Goal: Task Accomplishment & Management: Complete application form

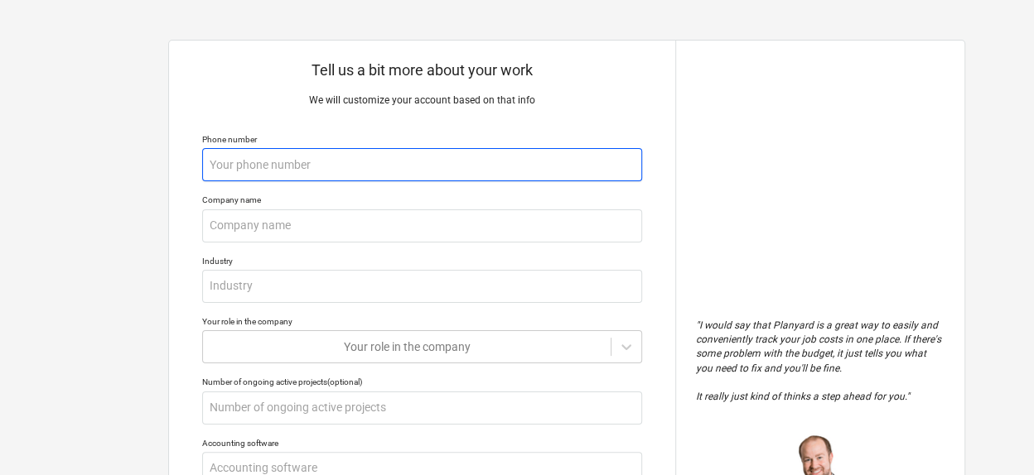
click at [234, 171] on input "text" at bounding box center [422, 164] width 440 height 33
type textarea "x"
type input "7"
type textarea "x"
type input "72"
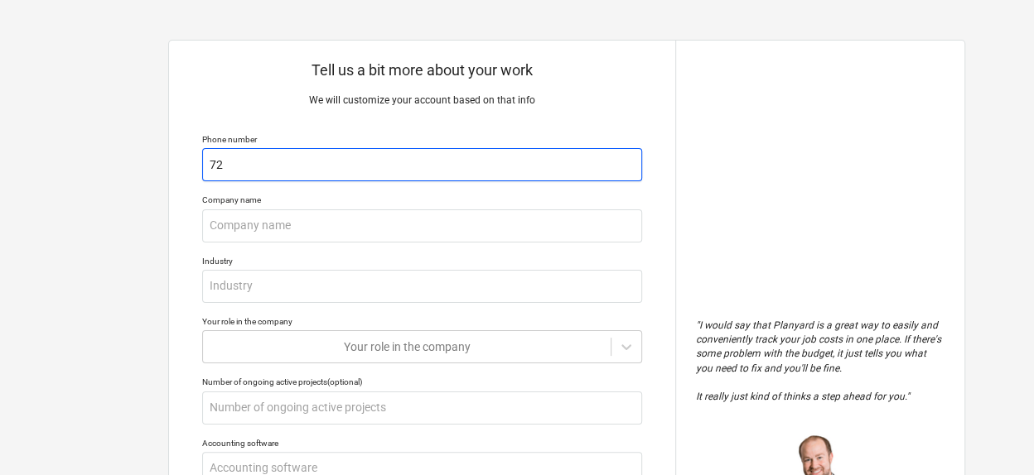
type textarea "x"
type input "720"
type textarea "x"
type input "7209"
type textarea "x"
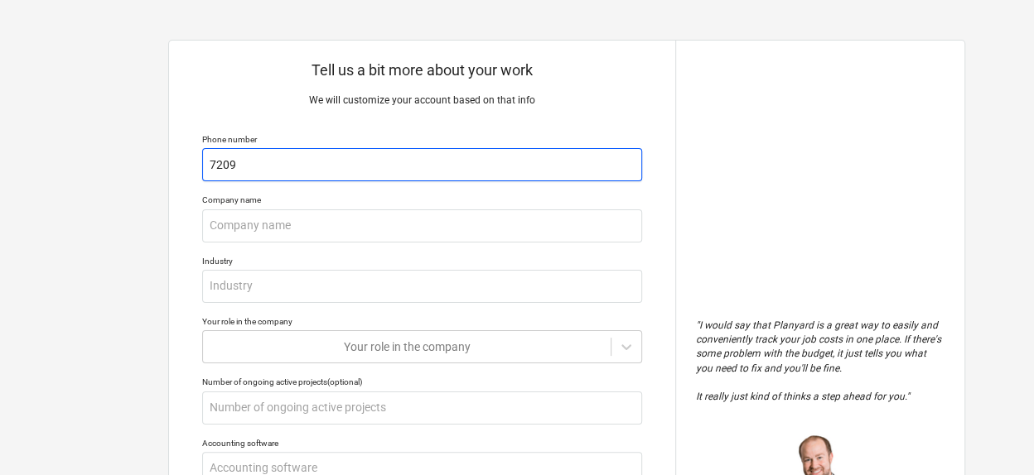
type input "72098"
type textarea "x"
type input "720986"
type textarea "x"
type input "7209861"
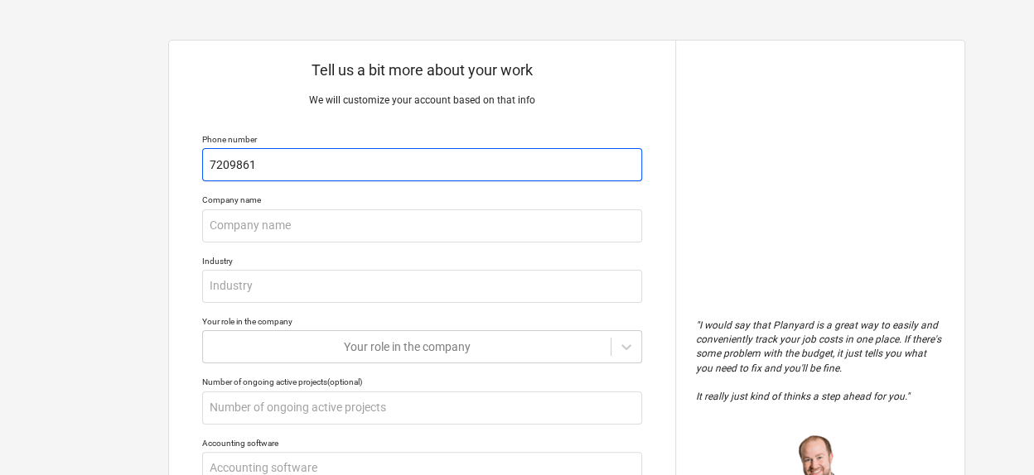
type textarea "x"
type input "72098612"
type textarea "x"
type input "720986123"
type textarea "x"
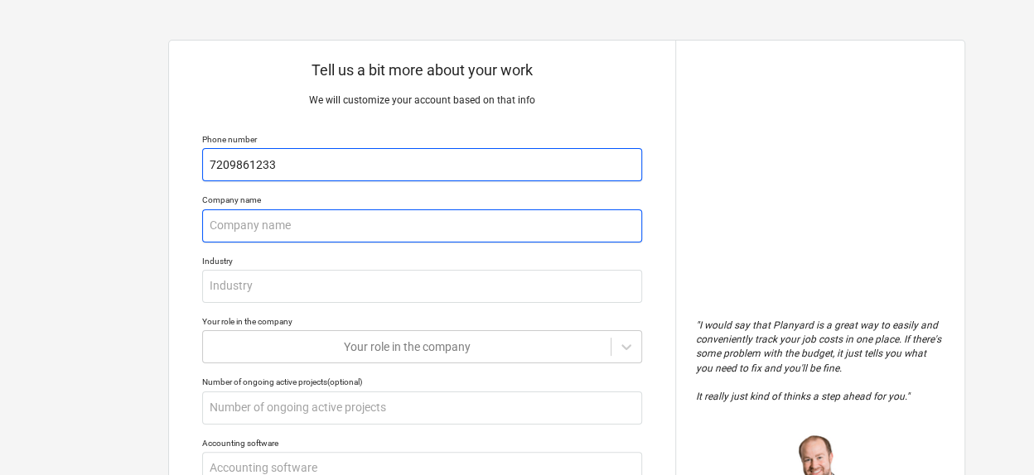
type input "7209861233"
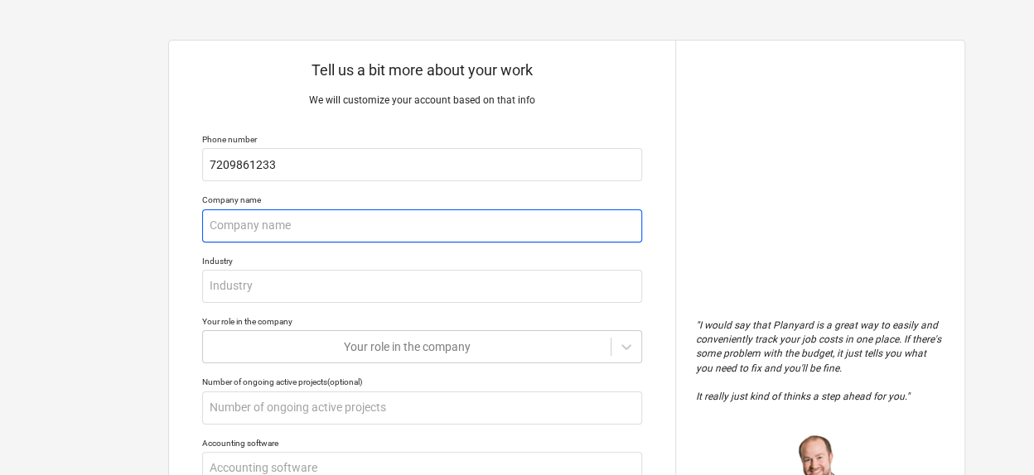
click at [241, 226] on input "text" at bounding box center [422, 226] width 440 height 33
type textarea "x"
type input "O"
type textarea "x"
type input "Op"
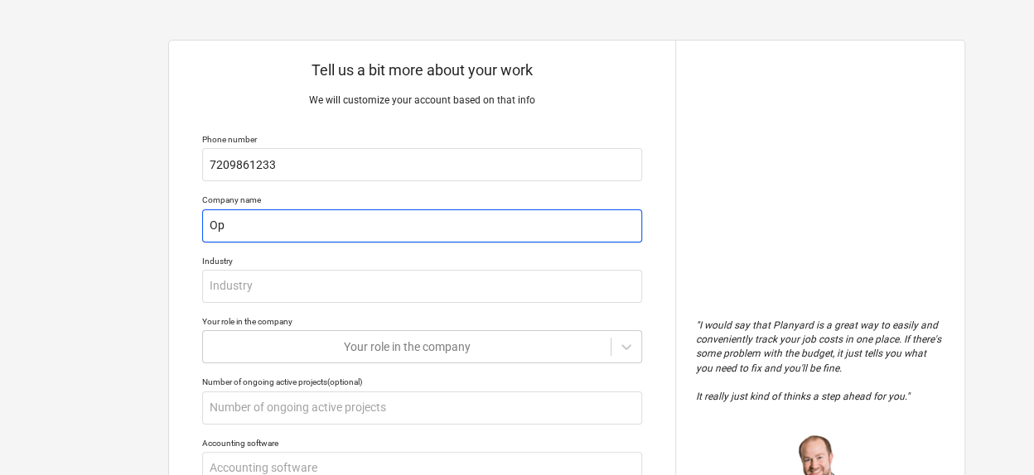
type textarea "x"
type input "Opt"
type textarea "x"
type input "Opti"
type textarea "x"
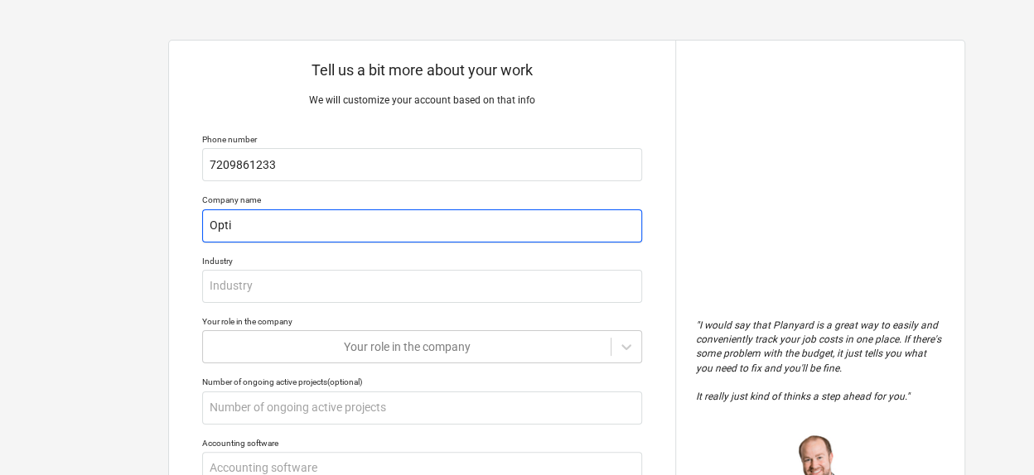
type input "Optim"
type textarea "x"
type input "Optimu"
type textarea "x"
type input "Optimus"
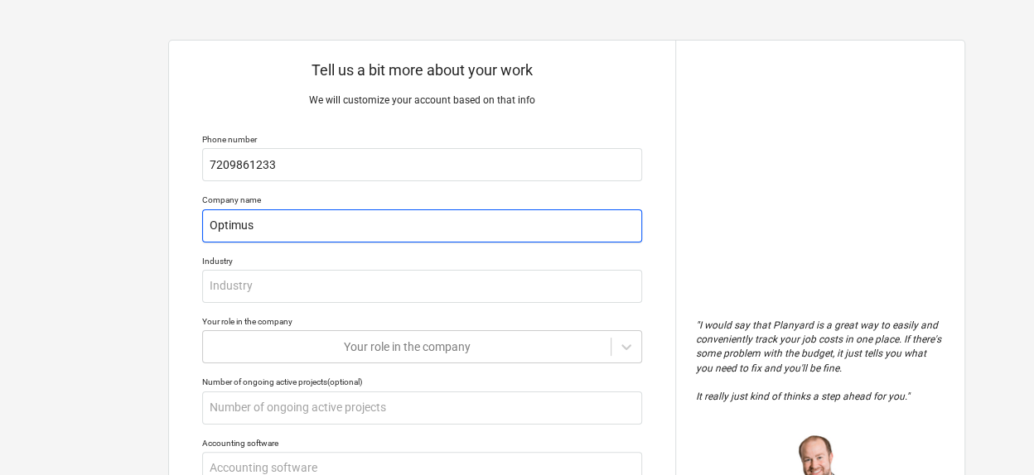
type textarea "x"
type input "Optimus"
type textarea "x"
type input "Optimus E"
type textarea "x"
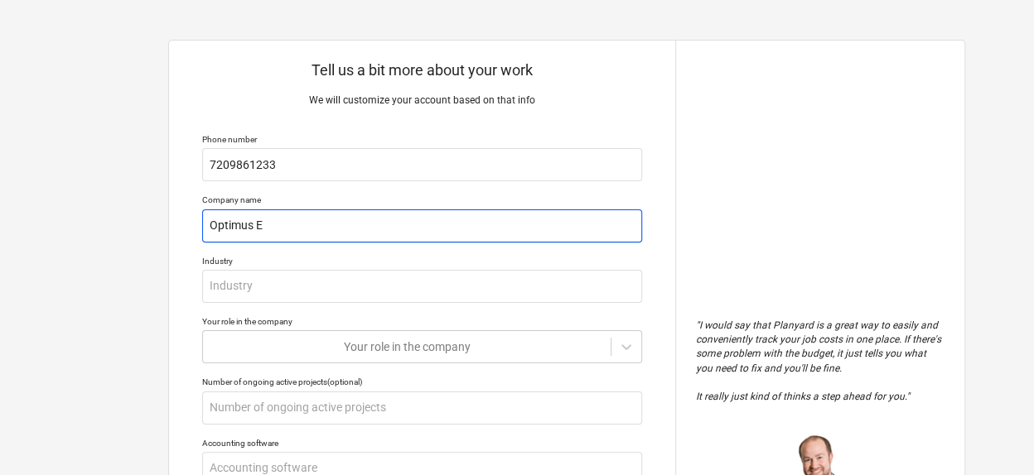
type input "Optimus Es"
type textarea "x"
type input "Optimus Est"
type textarea "x"
type input "Optimus Esti"
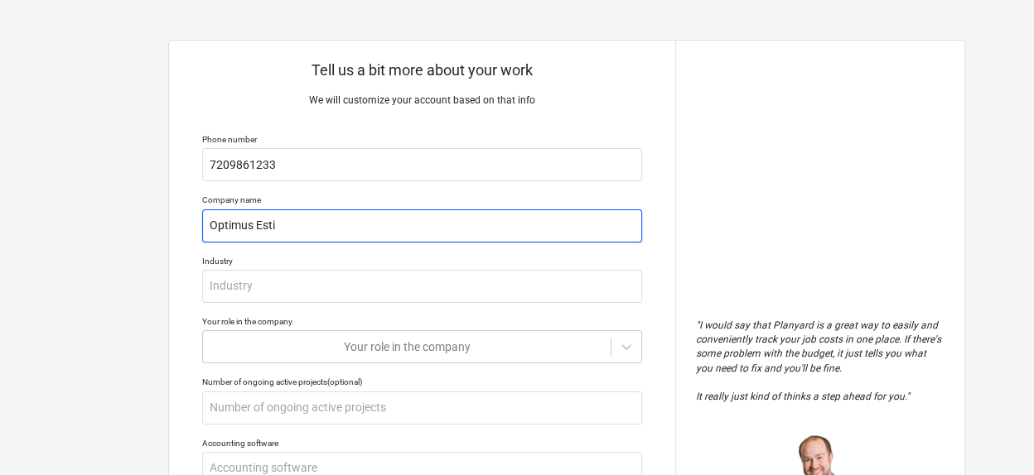
type textarea "x"
type input "Optimus Estim"
type textarea "x"
type input "Optimus Estima"
type textarea "x"
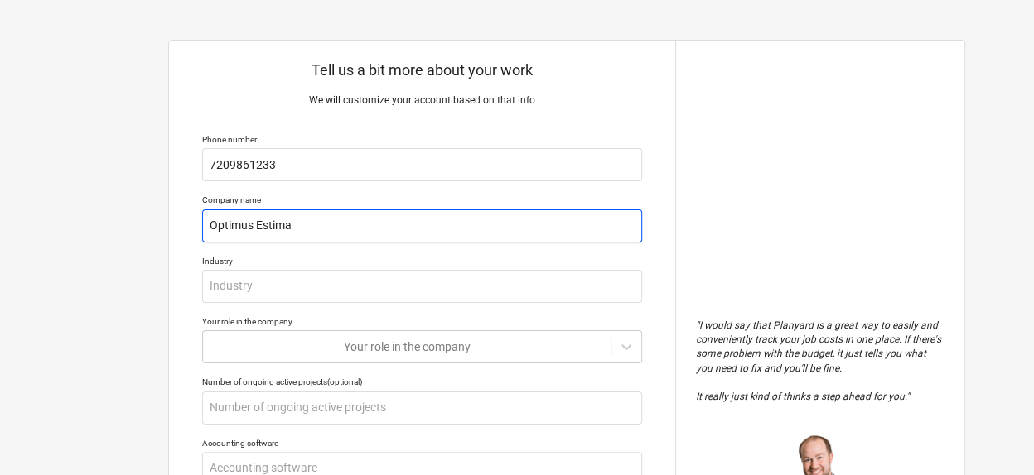
type input "Optimus Estimat"
type textarea "x"
type input "Optimus Estimati"
type textarea "x"
type input "Optimus Estimatio"
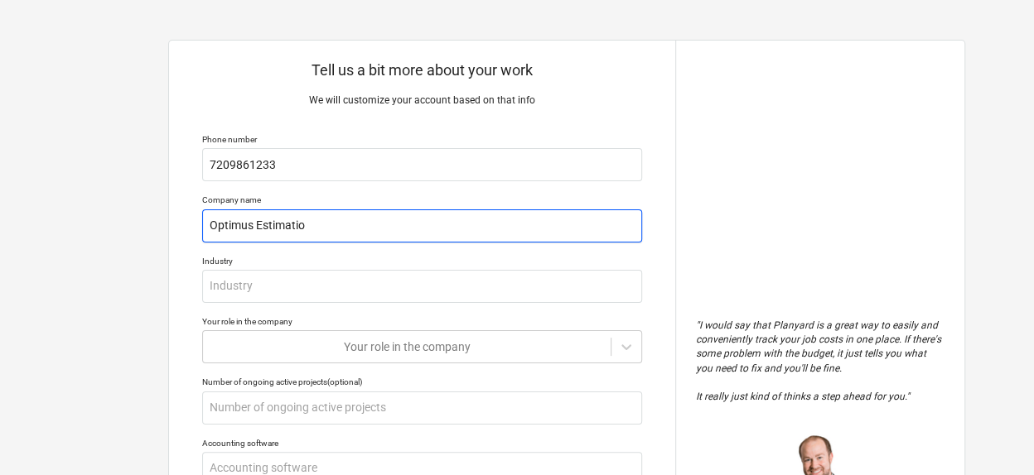
type textarea "x"
type input "Optimus Estimation"
type textarea "x"
type input "Optimus Estimation"
type textarea "x"
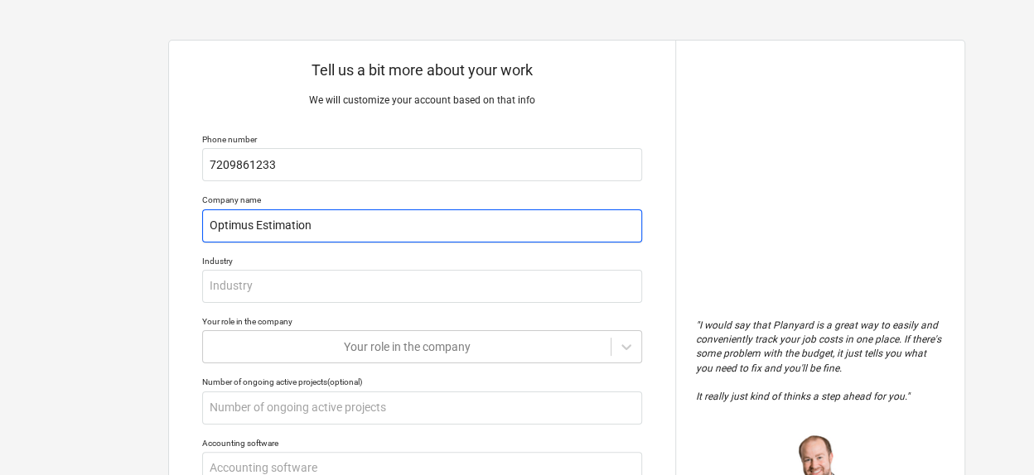
type input "Optimus Estimation l"
type textarea "x"
type input "Optimus Estimation ll"
type textarea "x"
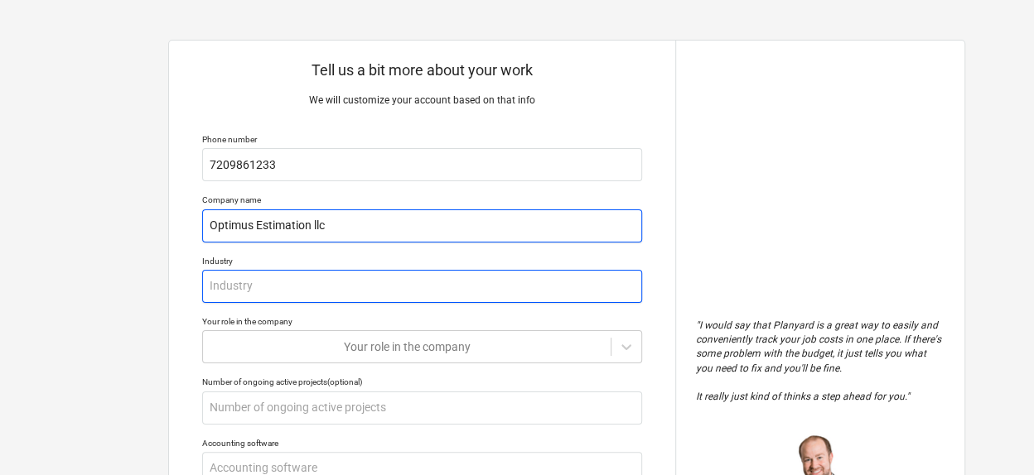
type input "Optimus Estimation llc"
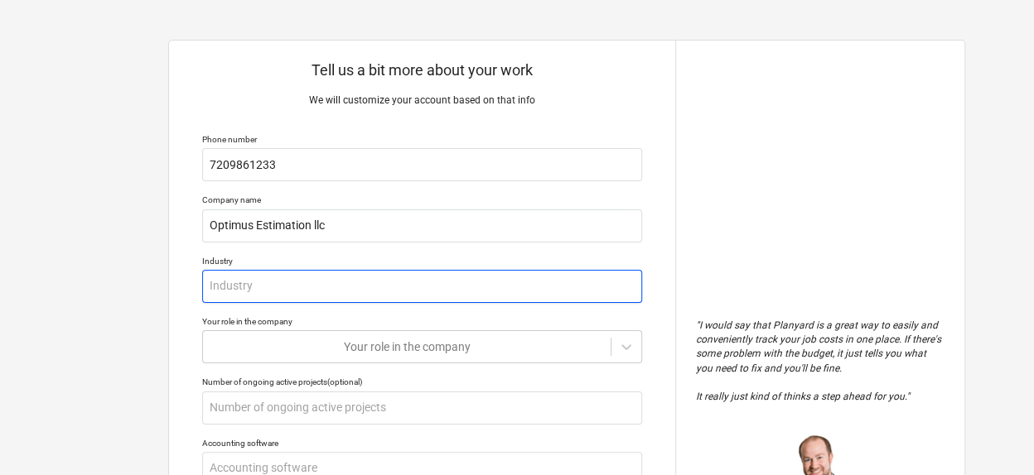
click at [271, 291] on input "text" at bounding box center [422, 286] width 440 height 33
type textarea "x"
type input "E"
type textarea "x"
type input "Es"
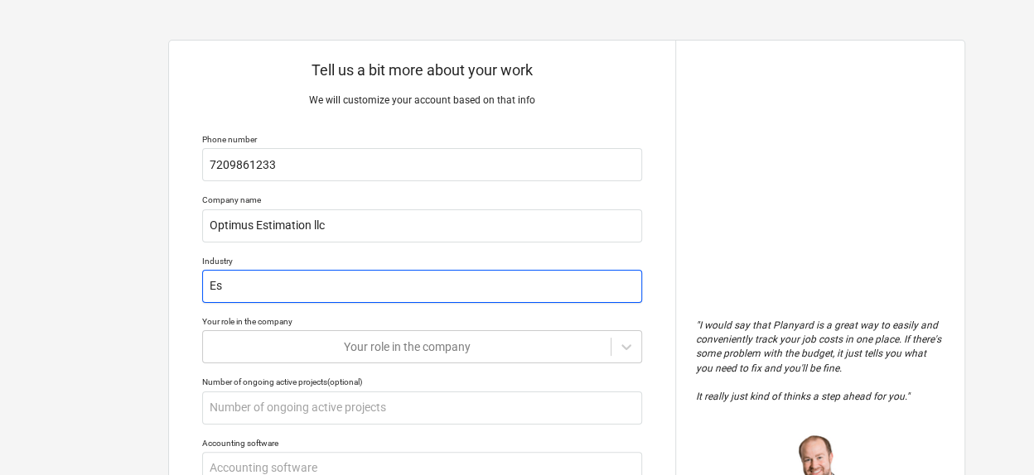
type textarea "x"
type input "Est"
type textarea "x"
type input "Esti"
type textarea "x"
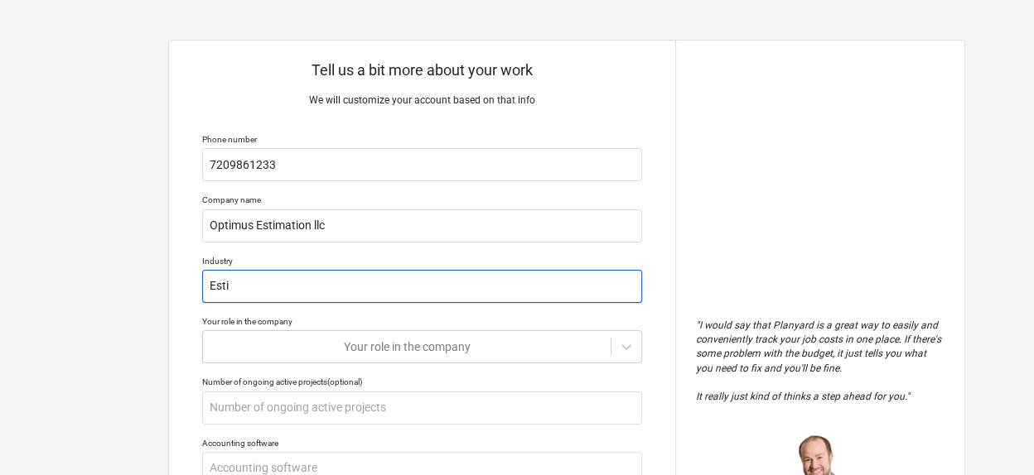
type input "Estim"
type textarea "x"
type input "Estima"
type textarea "x"
type input "Estimat"
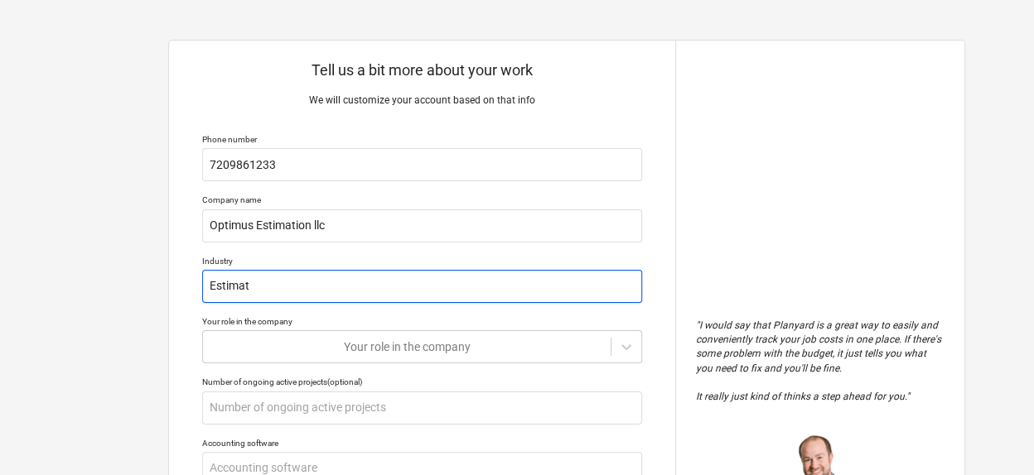
type textarea "x"
type input "Estimati"
type textarea "x"
type input "Estimatio"
type textarea "x"
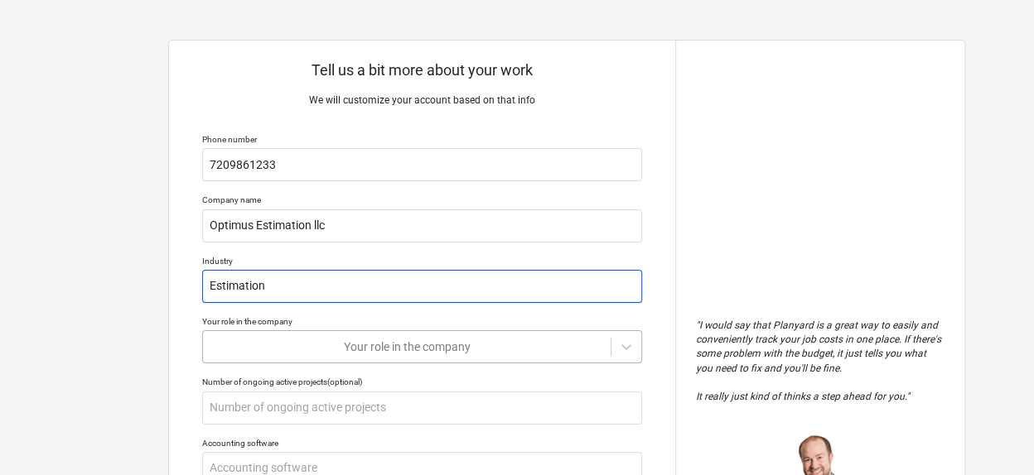
type input "Estimation"
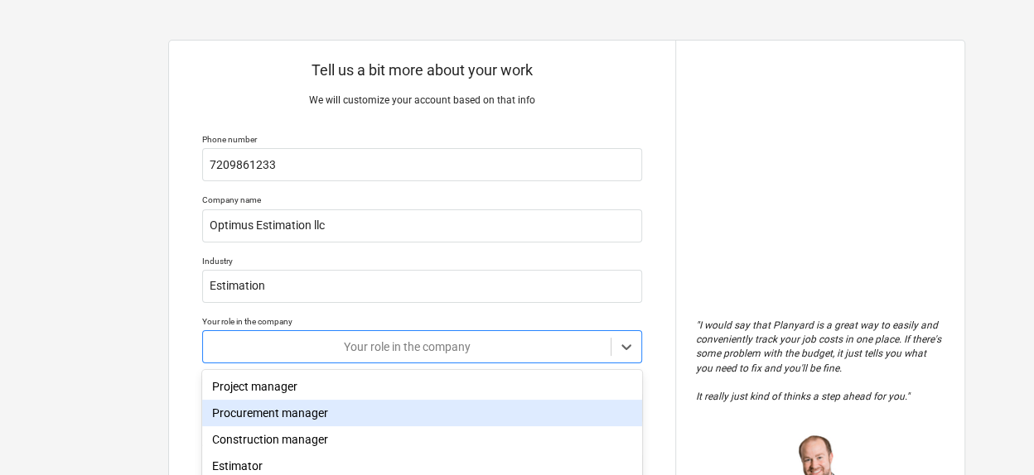
click at [386, 347] on body "Tell us a bit more about your work We will customize your account based on that…" at bounding box center [517, 245] width 1034 height 491
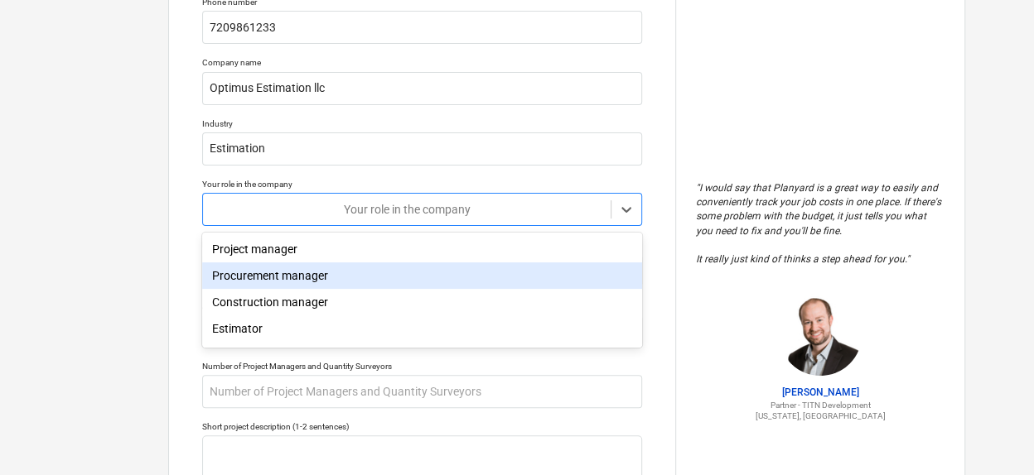
scroll to position [149, 0]
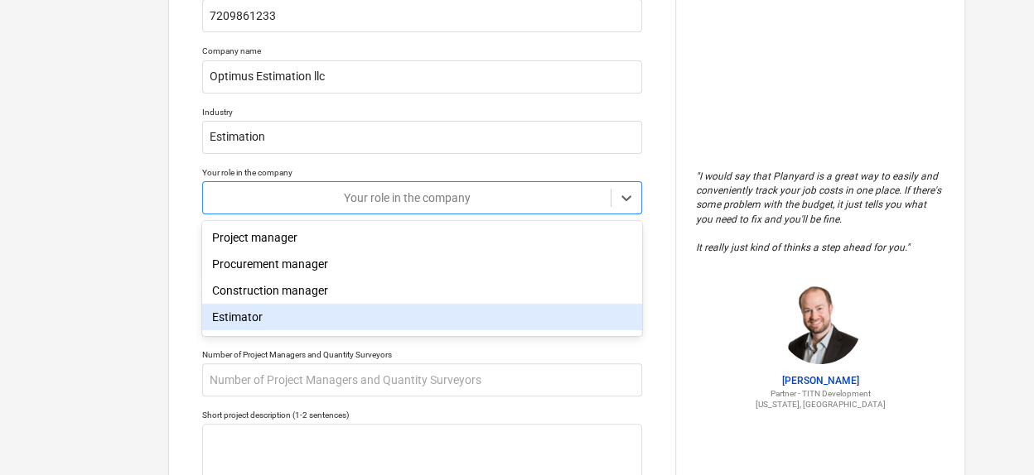
click at [272, 314] on div "Estimator" at bounding box center [422, 317] width 440 height 27
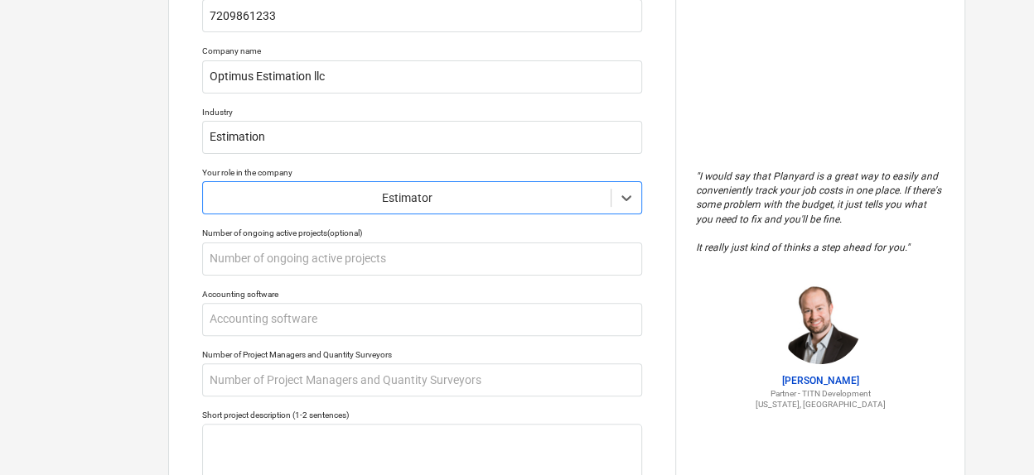
click at [365, 190] on div at bounding box center [406, 198] width 391 height 17
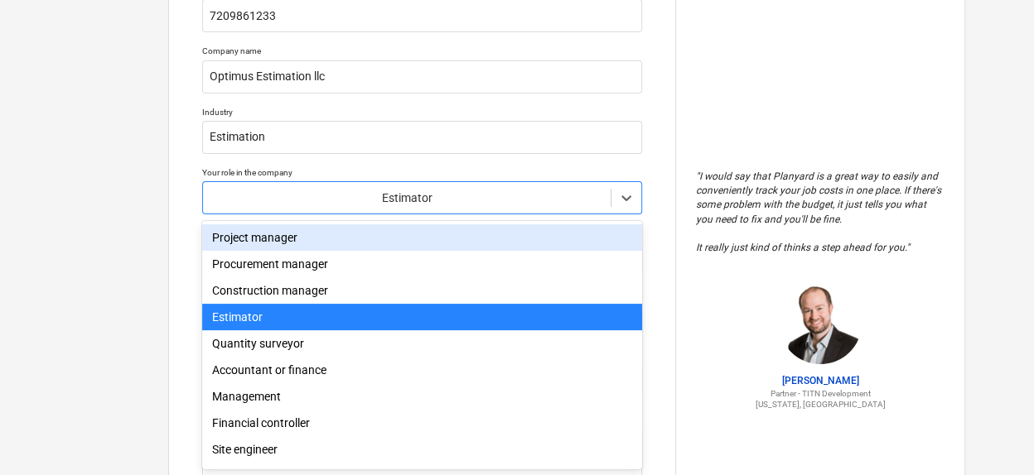
click at [304, 244] on div "Project manager" at bounding box center [422, 237] width 440 height 27
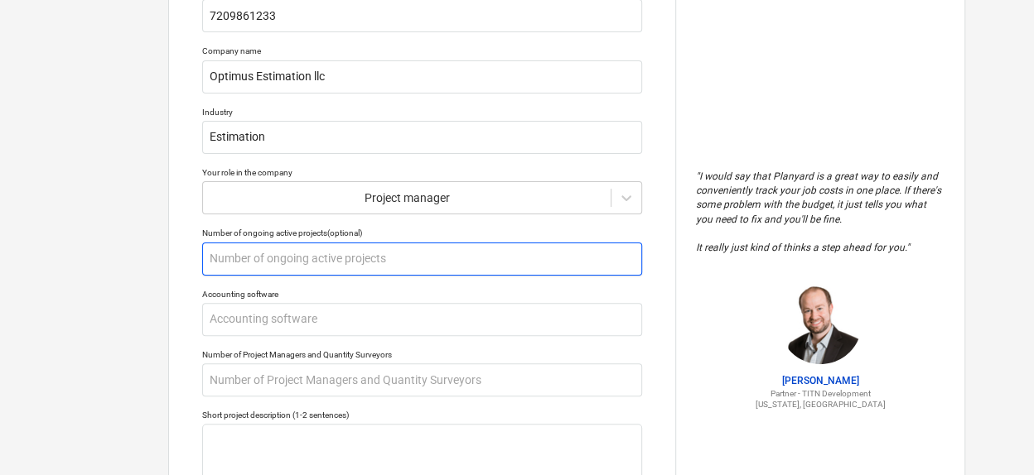
click at [306, 258] on input "text" at bounding box center [422, 259] width 440 height 33
type textarea "x"
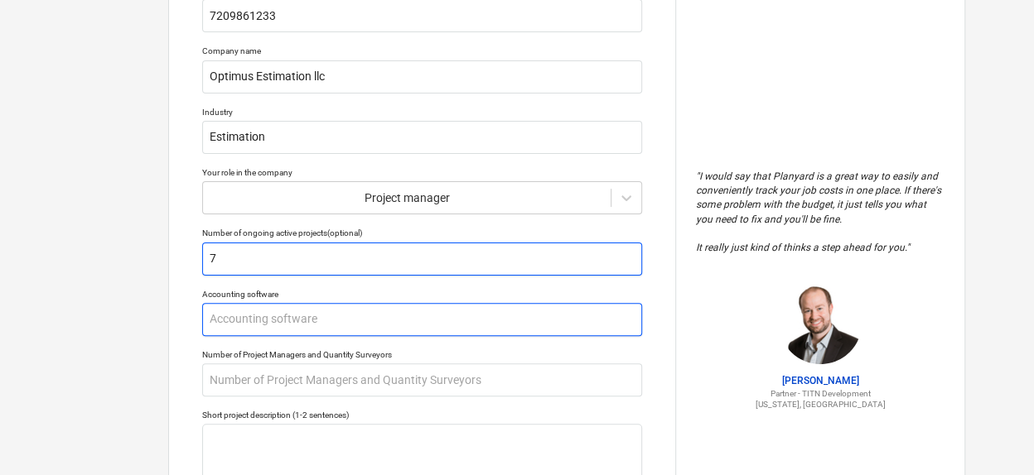
type input "7"
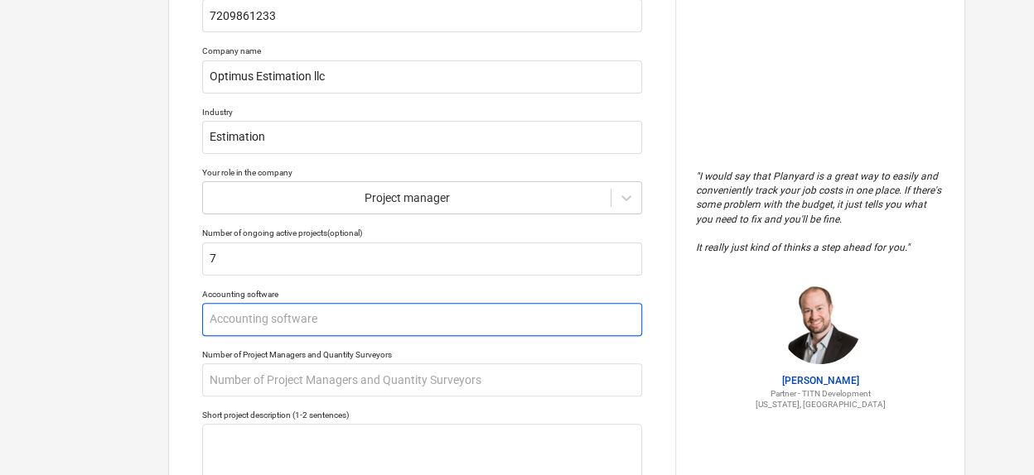
click at [295, 324] on input "text" at bounding box center [422, 319] width 440 height 33
type textarea "x"
type input "p"
type textarea "x"
type input "pl"
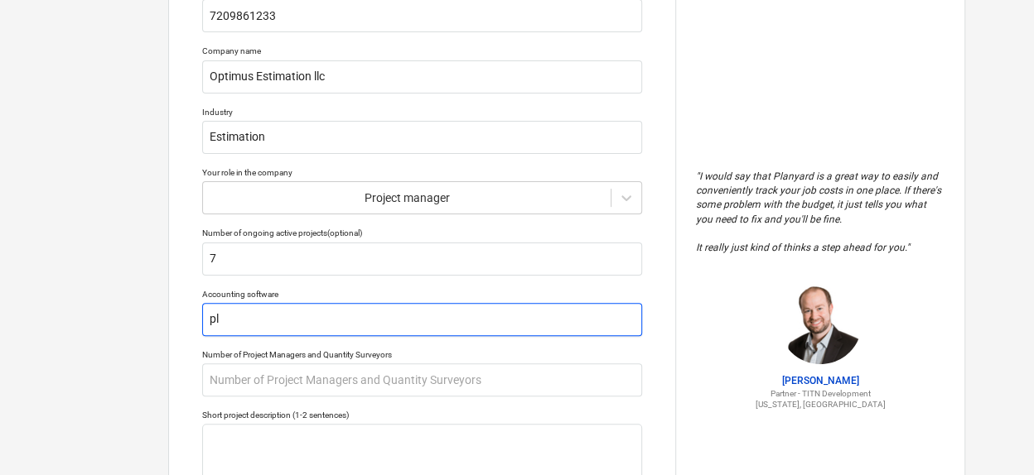
type textarea "x"
type input "pla"
type textarea "x"
type input "plan"
type textarea "x"
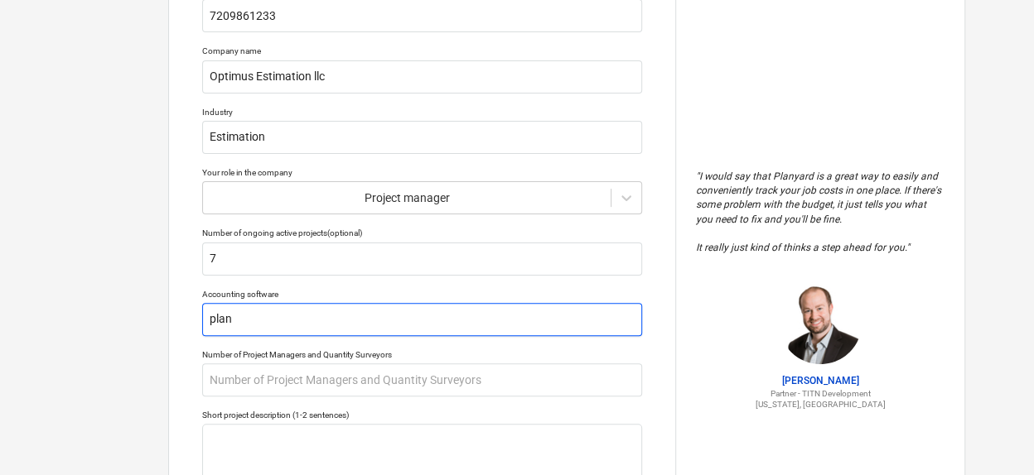
type input "plans"
type textarea "x"
type input "plansw"
type textarea "x"
type input "planswi"
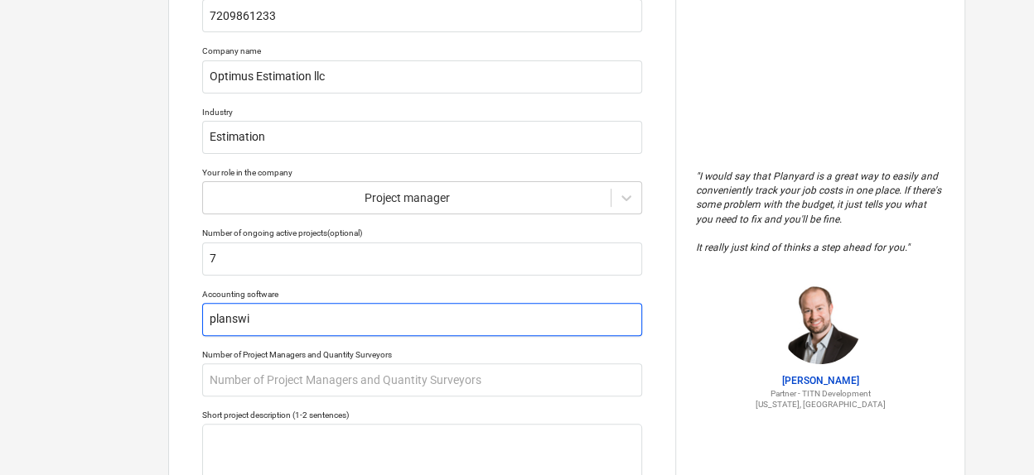
type textarea "x"
type input "planswif"
type textarea "x"
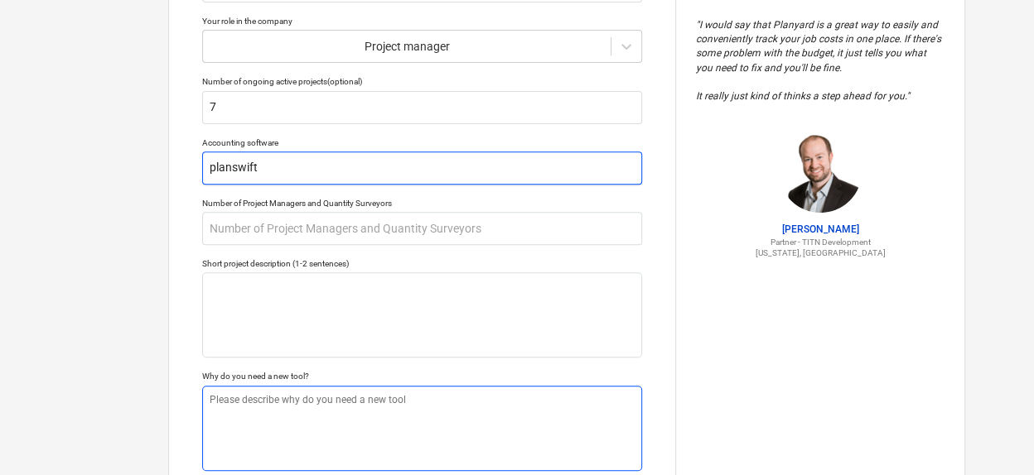
scroll to position [315, 0]
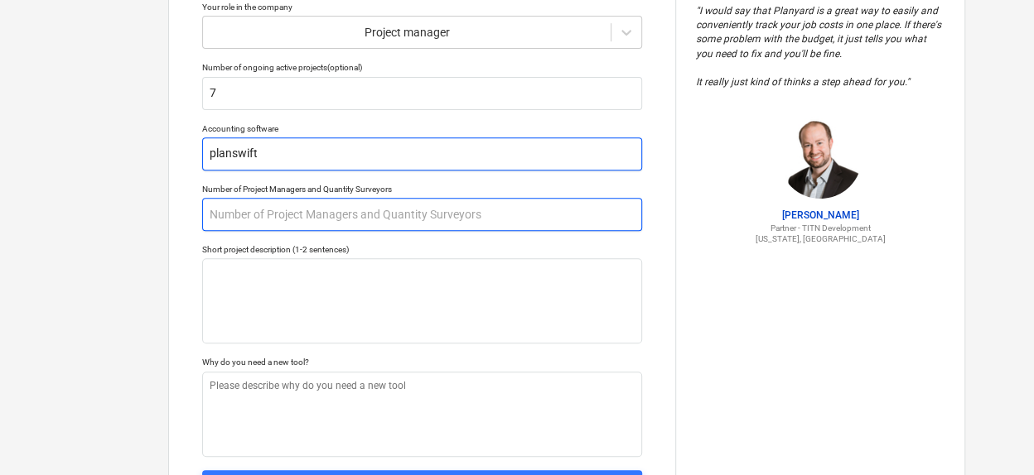
type input "planswift"
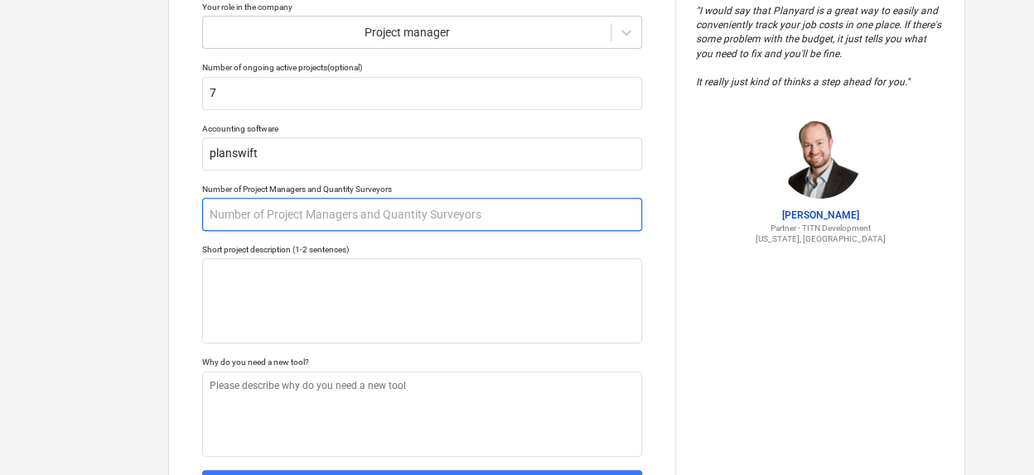
click at [243, 222] on input "text" at bounding box center [422, 214] width 440 height 33
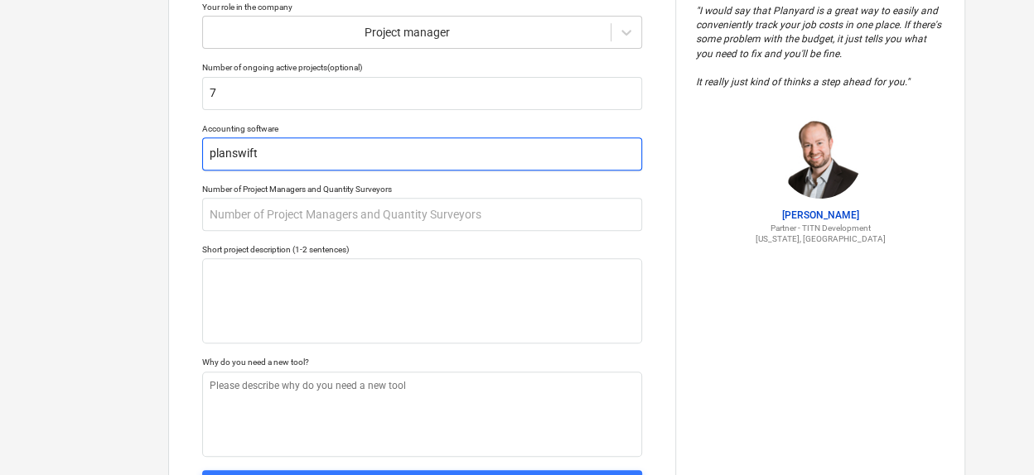
click at [288, 157] on input "planswift" at bounding box center [422, 153] width 440 height 33
type textarea "x"
type input "planswift"
type textarea "x"
type input "planswift m"
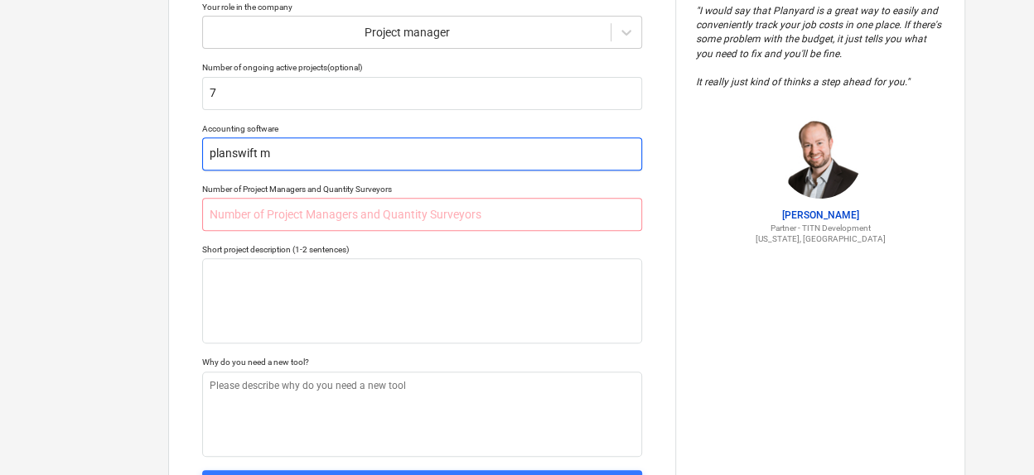
type textarea "x"
type input "planswift ma"
type textarea "x"
type input "planswift man"
type textarea "x"
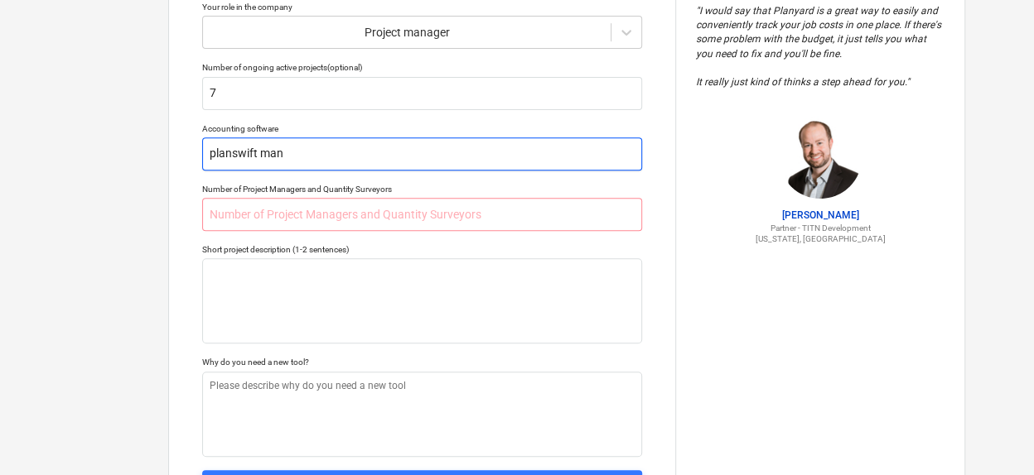
type input "planswift manu"
type textarea "x"
type input "planswift manua"
type textarea "x"
type input "planswift manual"
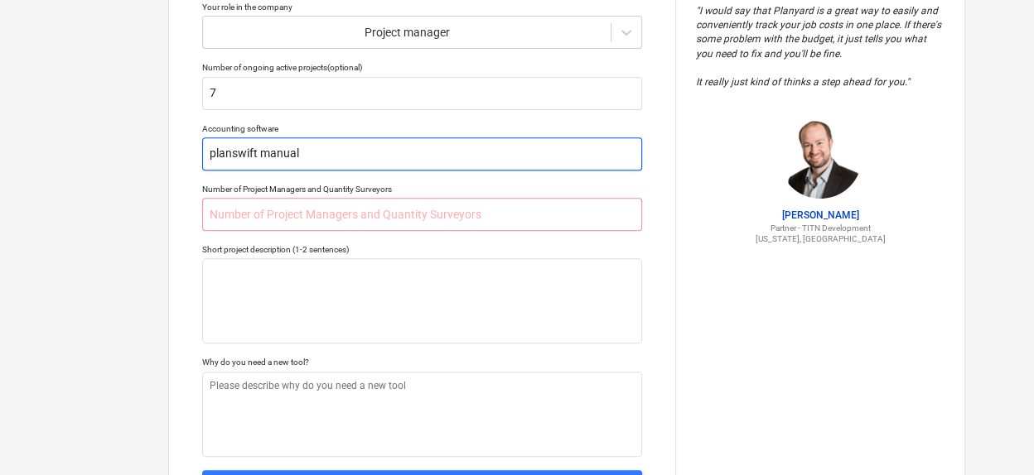
type textarea "x"
type input "planswift manuall"
type textarea "x"
type input "planswift manually"
type textarea "x"
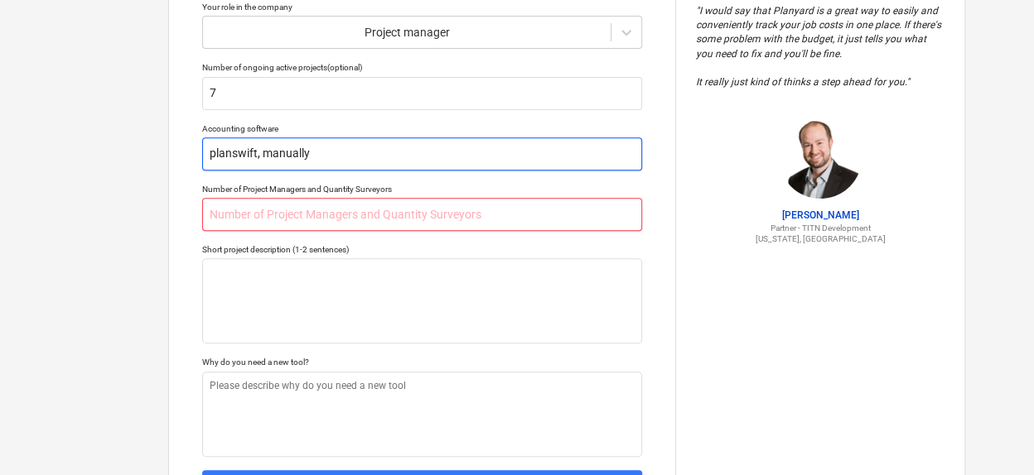
type input "planswift, manually"
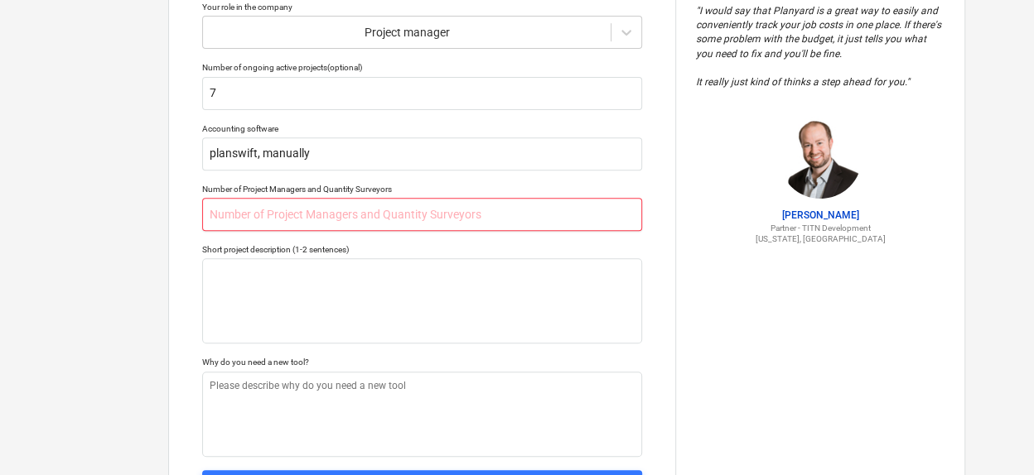
click at [263, 210] on input "text" at bounding box center [422, 214] width 440 height 33
type textarea "x"
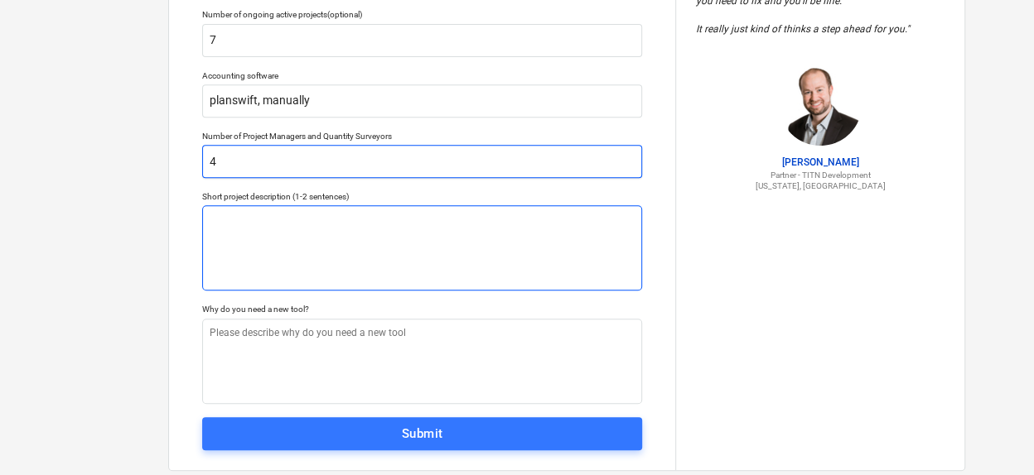
scroll to position [398, 0]
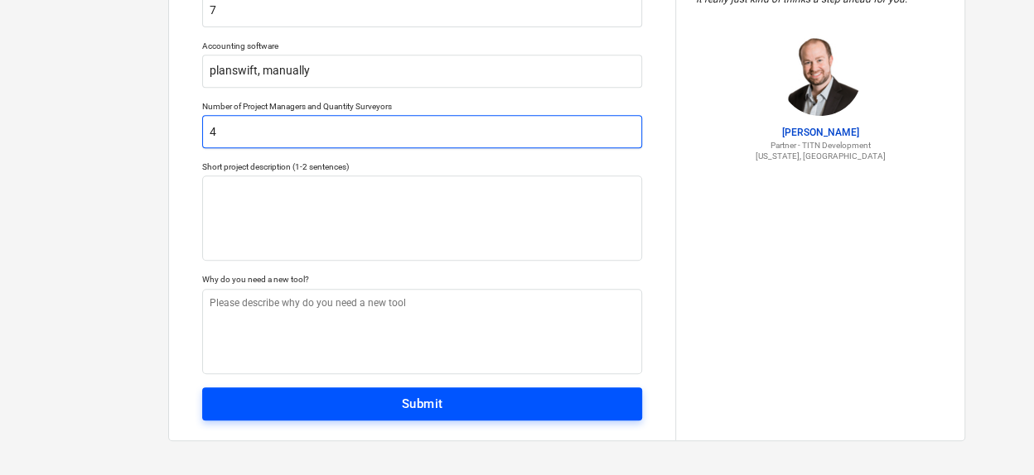
type input "4"
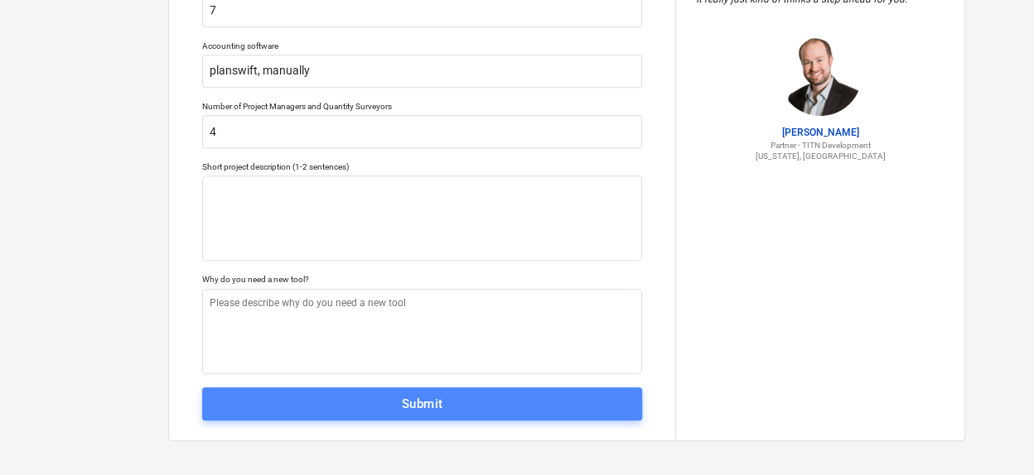
click at [402, 407] on div "Submit" at bounding box center [422, 404] width 41 height 22
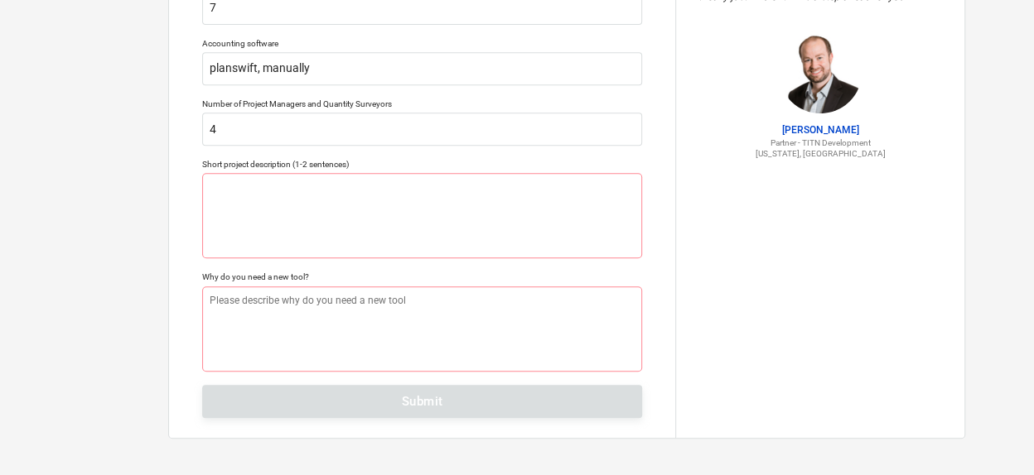
scroll to position [402, 0]
click at [415, 405] on div "Tell us a bit more about your work We will customize your account based on that…" at bounding box center [422, 37] width 506 height 798
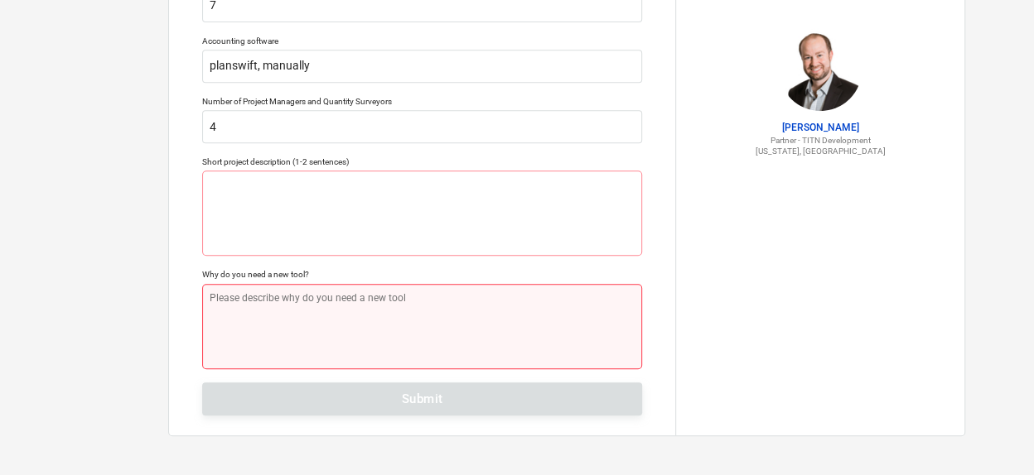
click at [292, 337] on textarea at bounding box center [422, 326] width 440 height 85
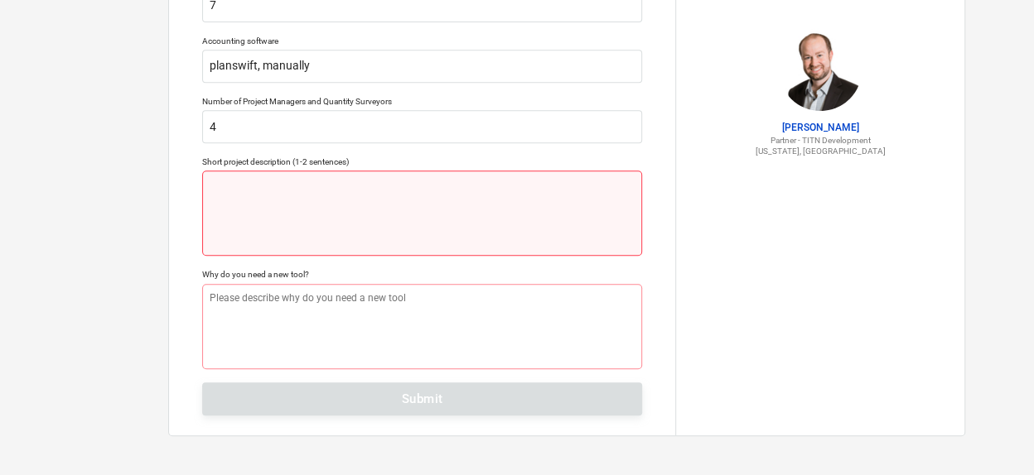
type textarea "x"
click at [302, 227] on textarea at bounding box center [422, 213] width 440 height 85
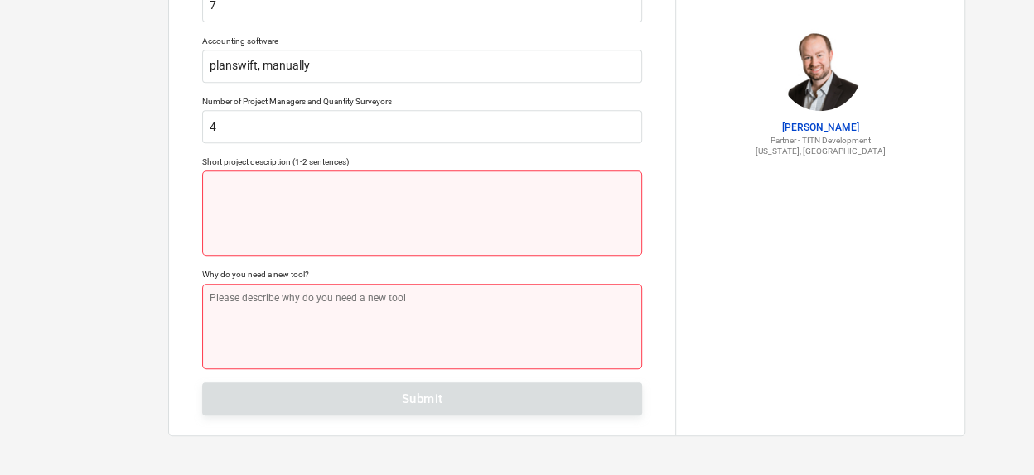
type textarea "m"
type textarea "x"
type textarea "mk"
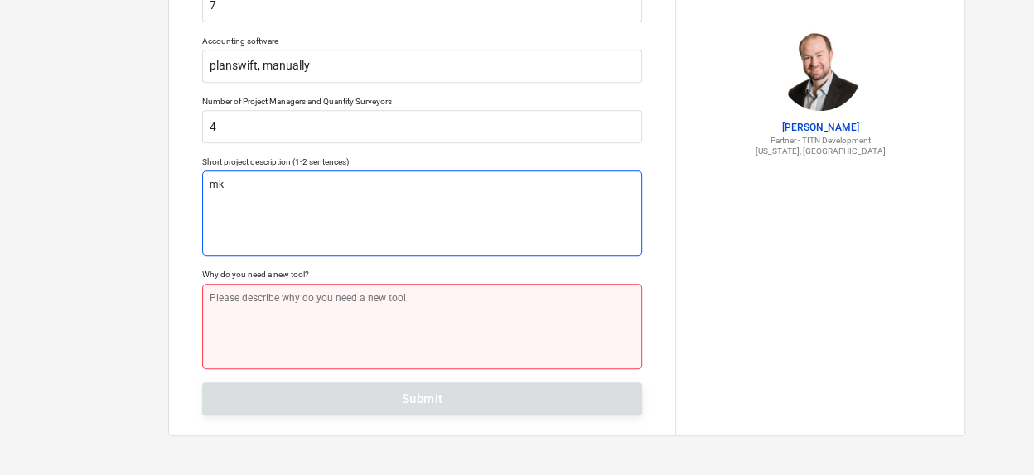
type textarea "x"
type textarea "mkm"
type textarea "x"
type textarea "mkmk"
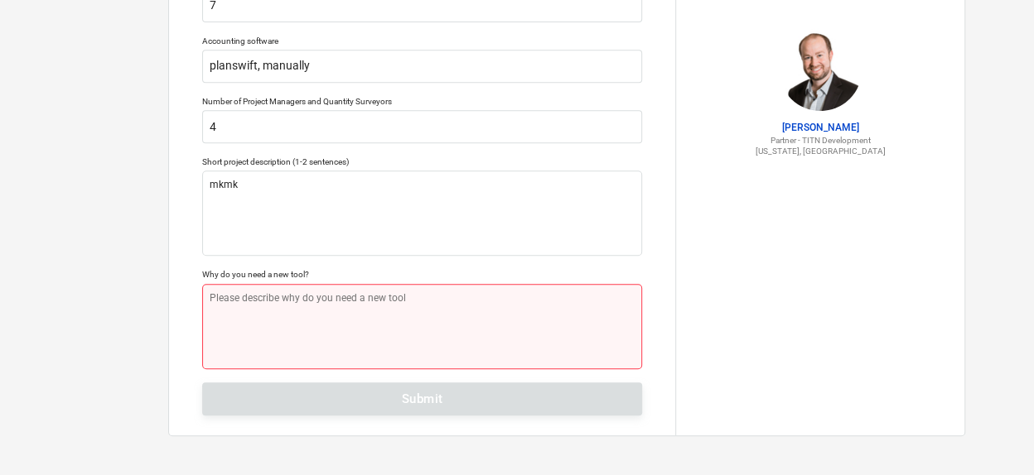
type textarea "x"
click at [340, 312] on textarea at bounding box center [422, 326] width 440 height 85
type textarea "m"
type textarea "x"
type textarea "mk"
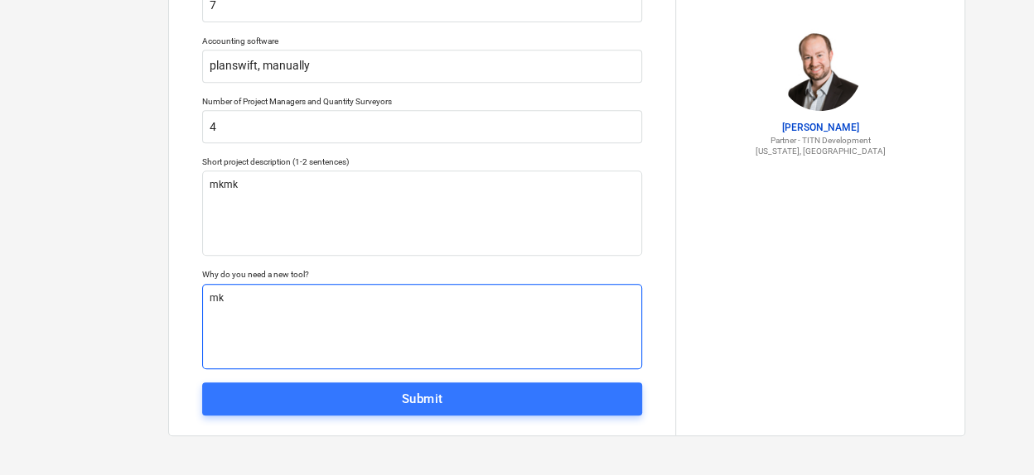
type textarea "x"
type textarea "mkm"
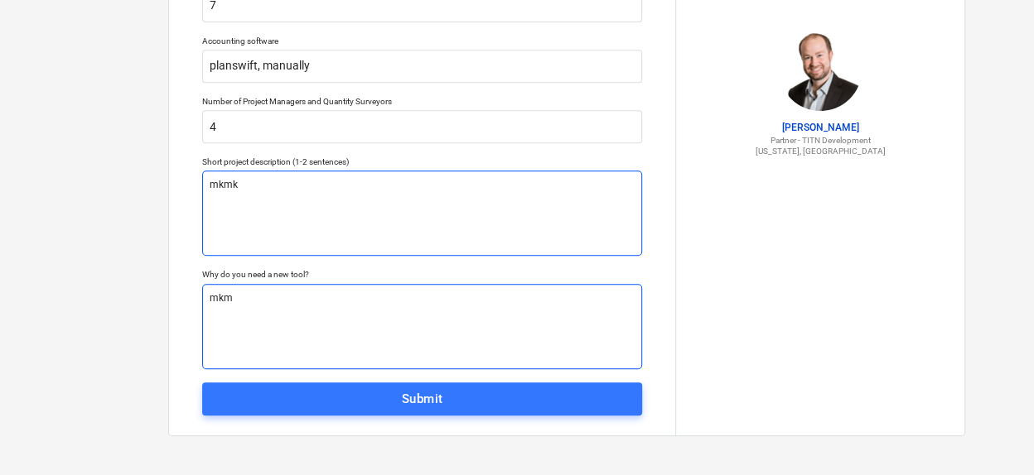
type textarea "x"
type textarea "mk"
type textarea "x"
type textarea "m"
type textarea "x"
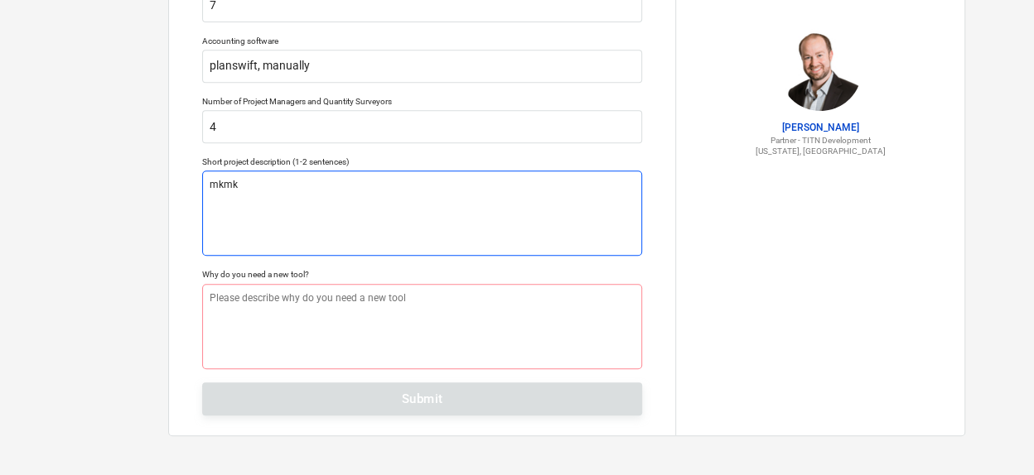
click at [302, 189] on textarea "mkmk" at bounding box center [422, 213] width 440 height 85
type textarea "x"
type textarea "mkm"
type textarea "x"
type textarea "mk"
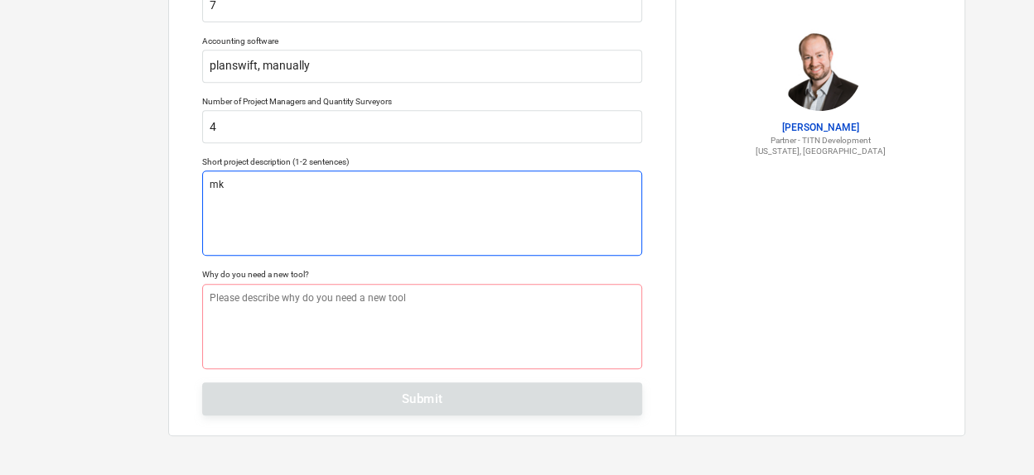
type textarea "x"
type textarea "m"
type textarea "x"
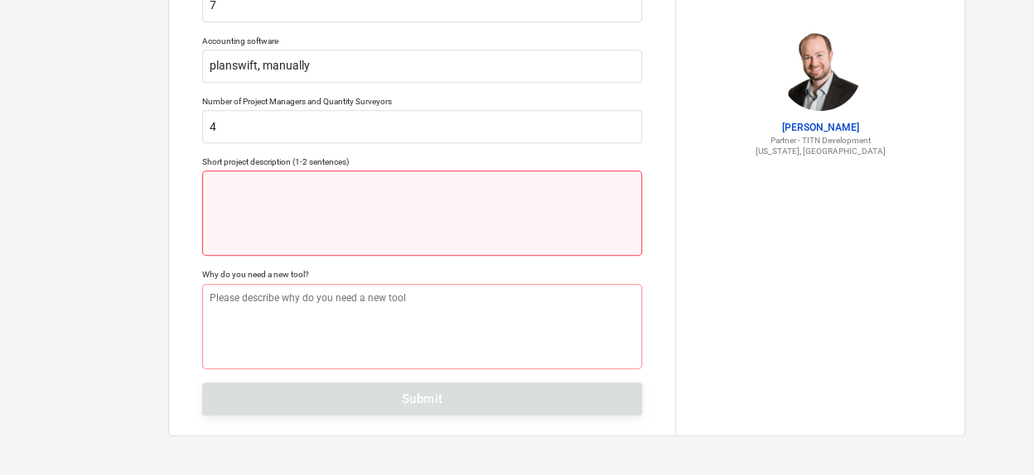
type textarea "x"
type textarea "y"
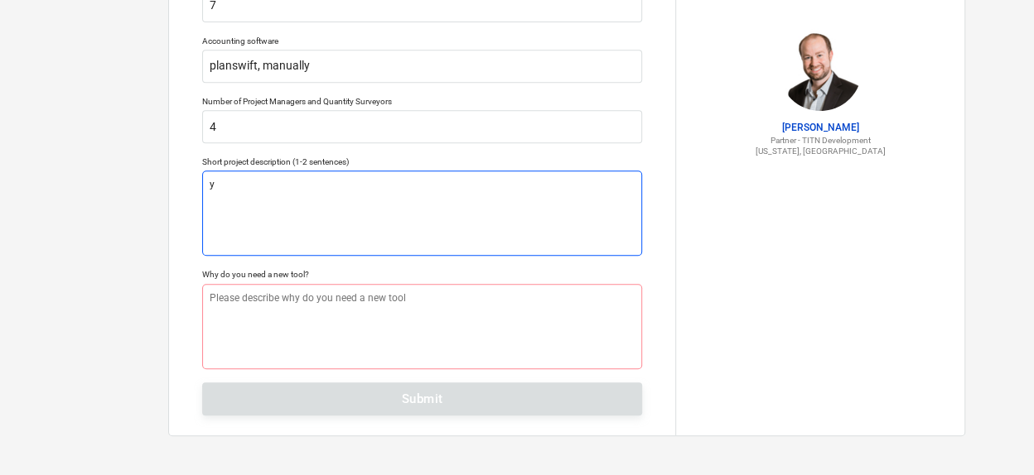
type textarea "x"
type textarea "ye"
type textarea "x"
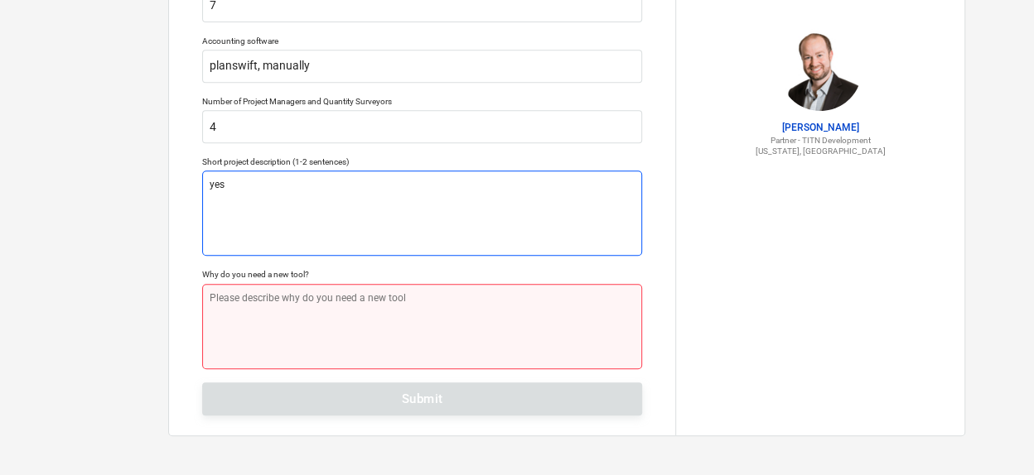
type textarea "yes"
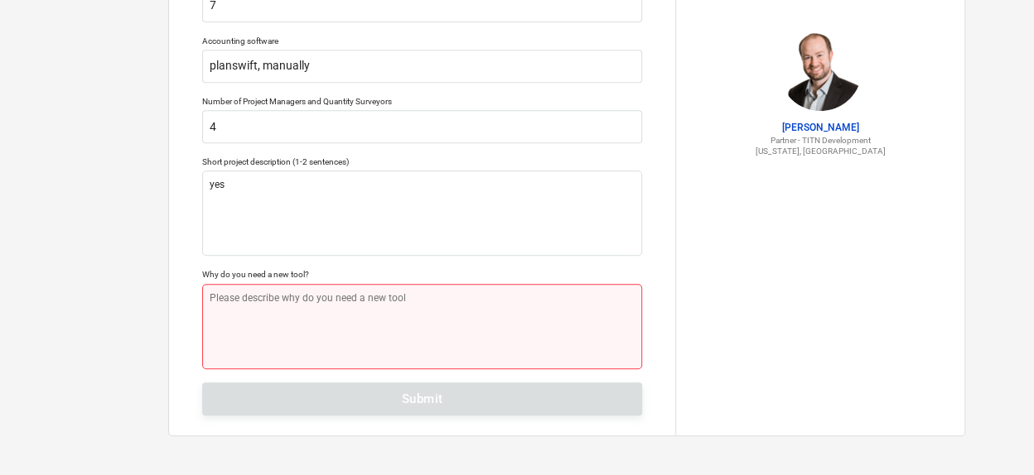
click at [308, 329] on textarea at bounding box center [422, 326] width 440 height 85
type textarea "x"
type textarea "y"
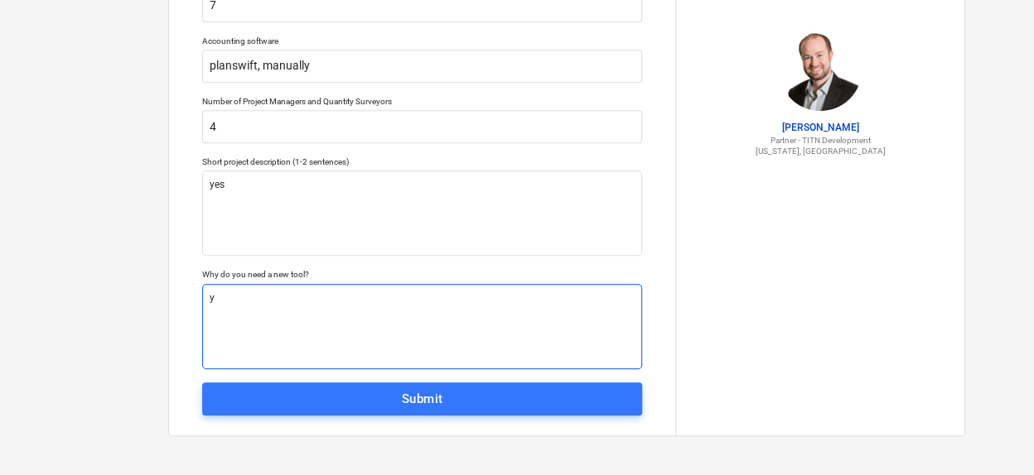
type textarea "x"
type textarea "ye"
type textarea "x"
click at [410, 353] on textarea "yes" at bounding box center [422, 326] width 440 height 85
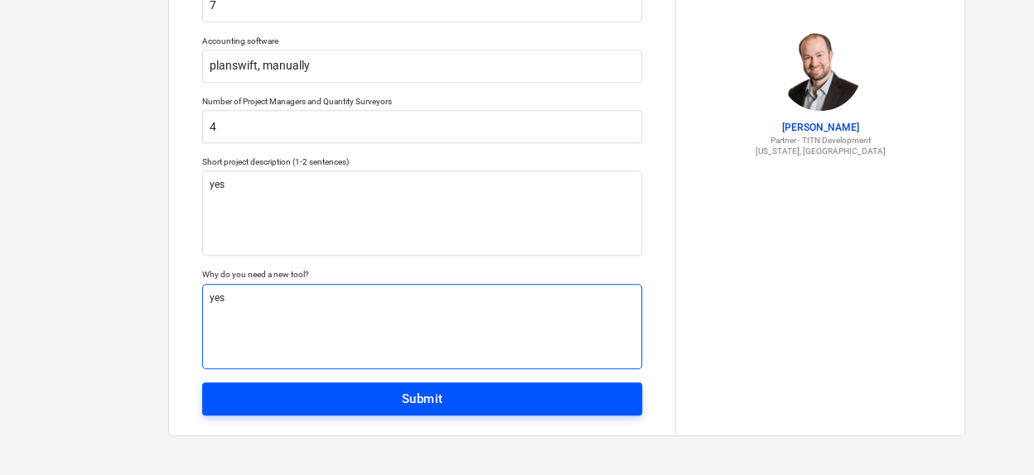
type textarea "yes"
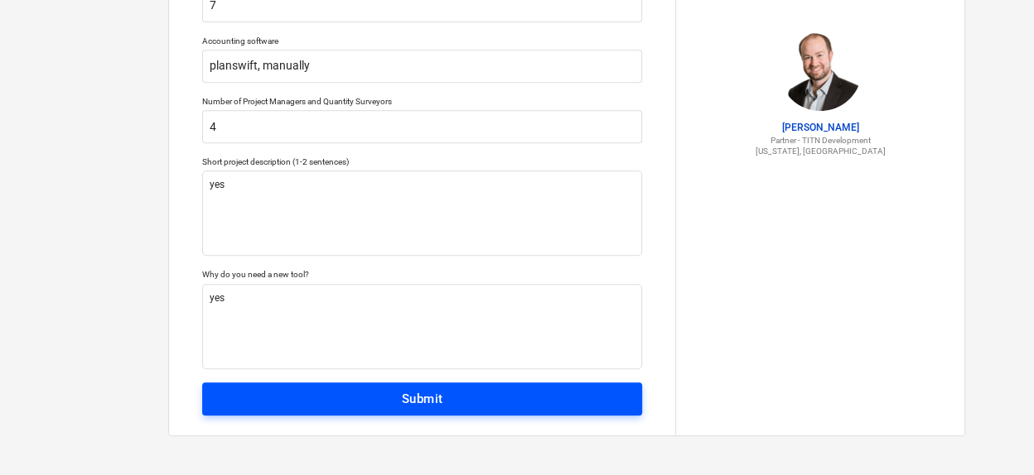
click at [416, 396] on div "Submit" at bounding box center [422, 399] width 41 height 22
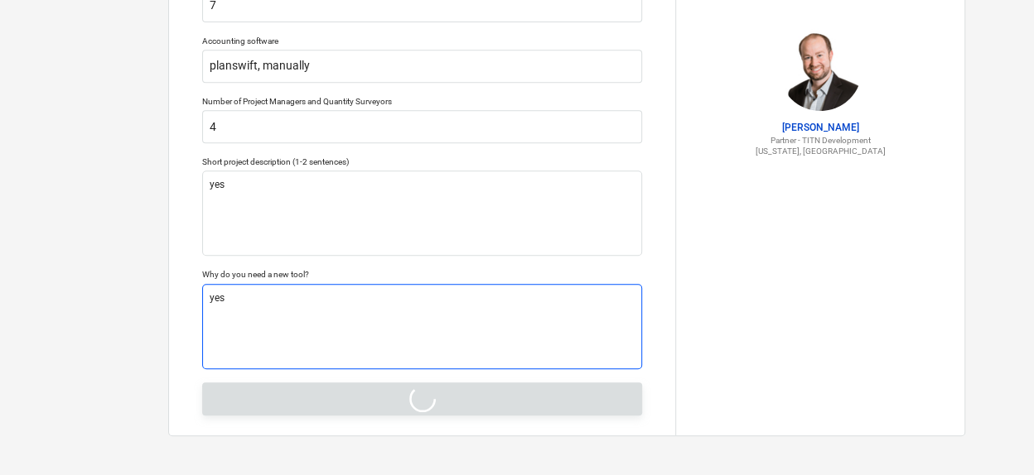
type textarea "x"
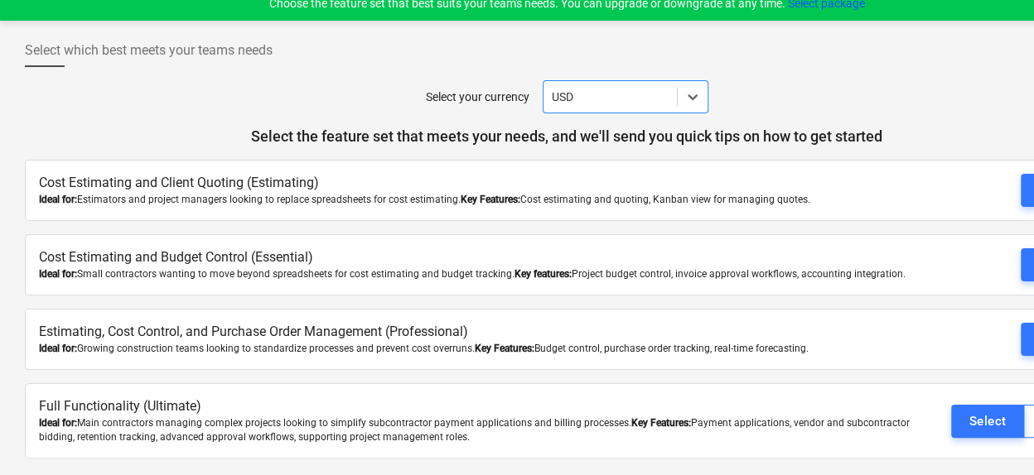
scroll to position [16, 0]
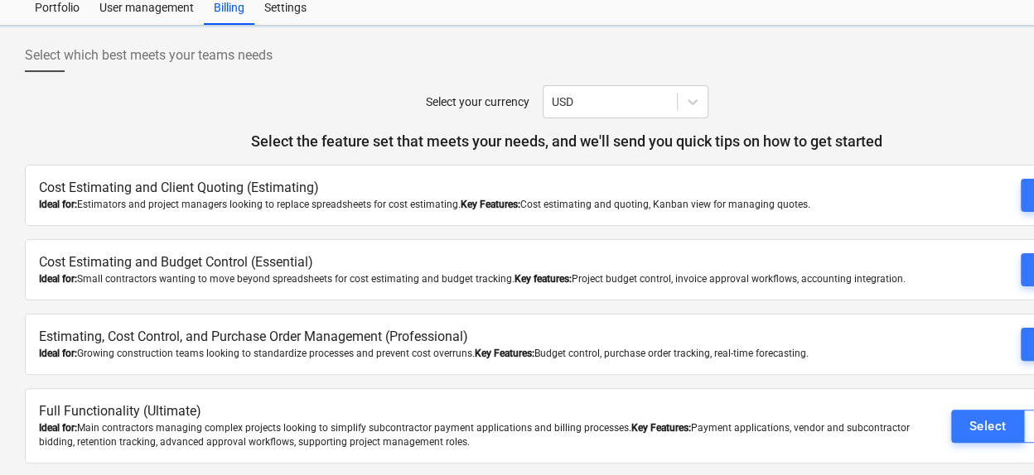
scroll to position [16, 0]
